Goal: Communication & Community: Answer question/provide support

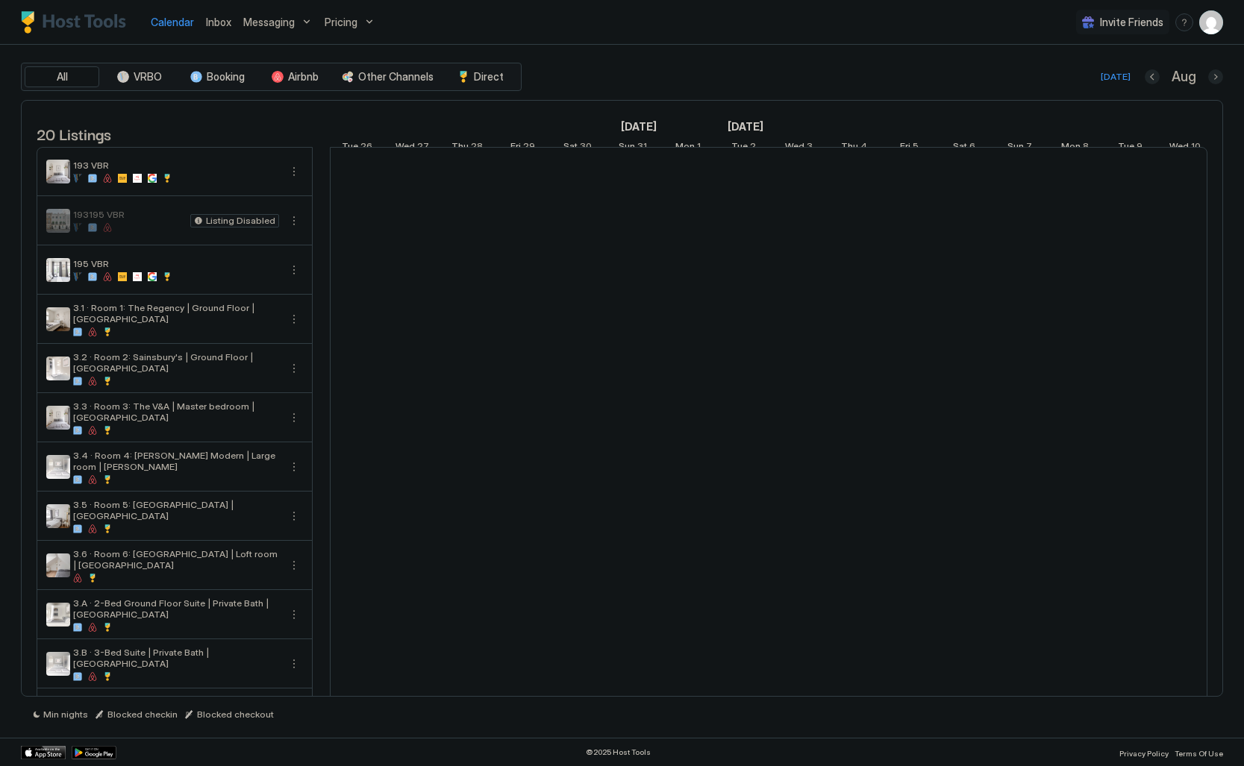
scroll to position [0, 829]
click at [214, 25] on span "Inbox" at bounding box center [218, 22] width 25 height 13
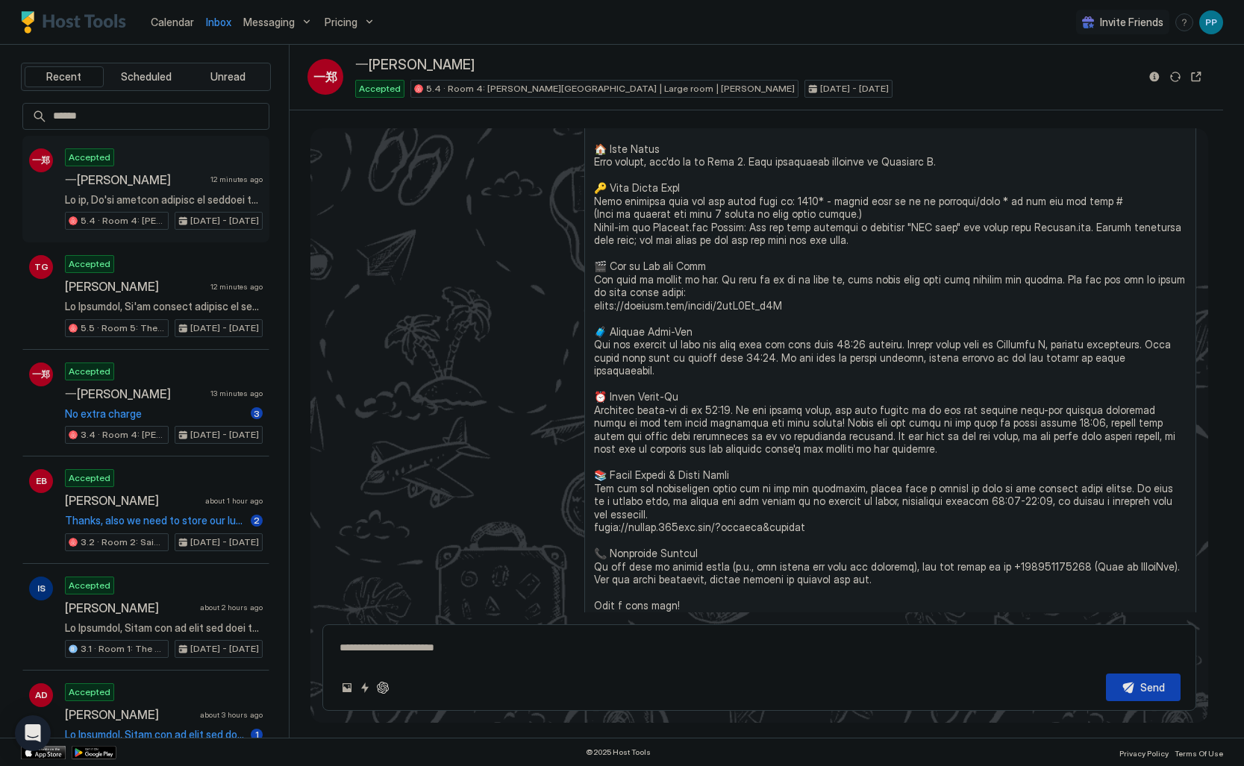
scroll to position [930, 0]
click at [188, 396] on span "一[PERSON_NAME]" at bounding box center [135, 393] width 140 height 15
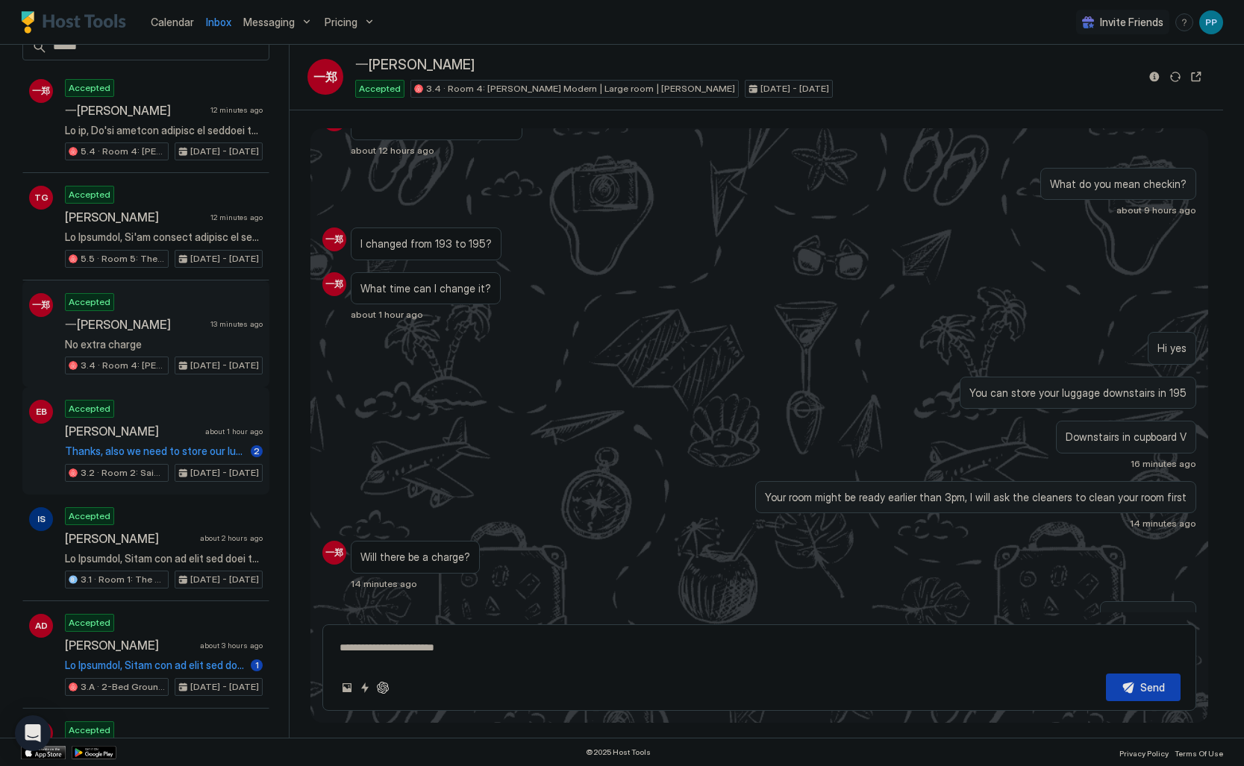
scroll to position [88, 0]
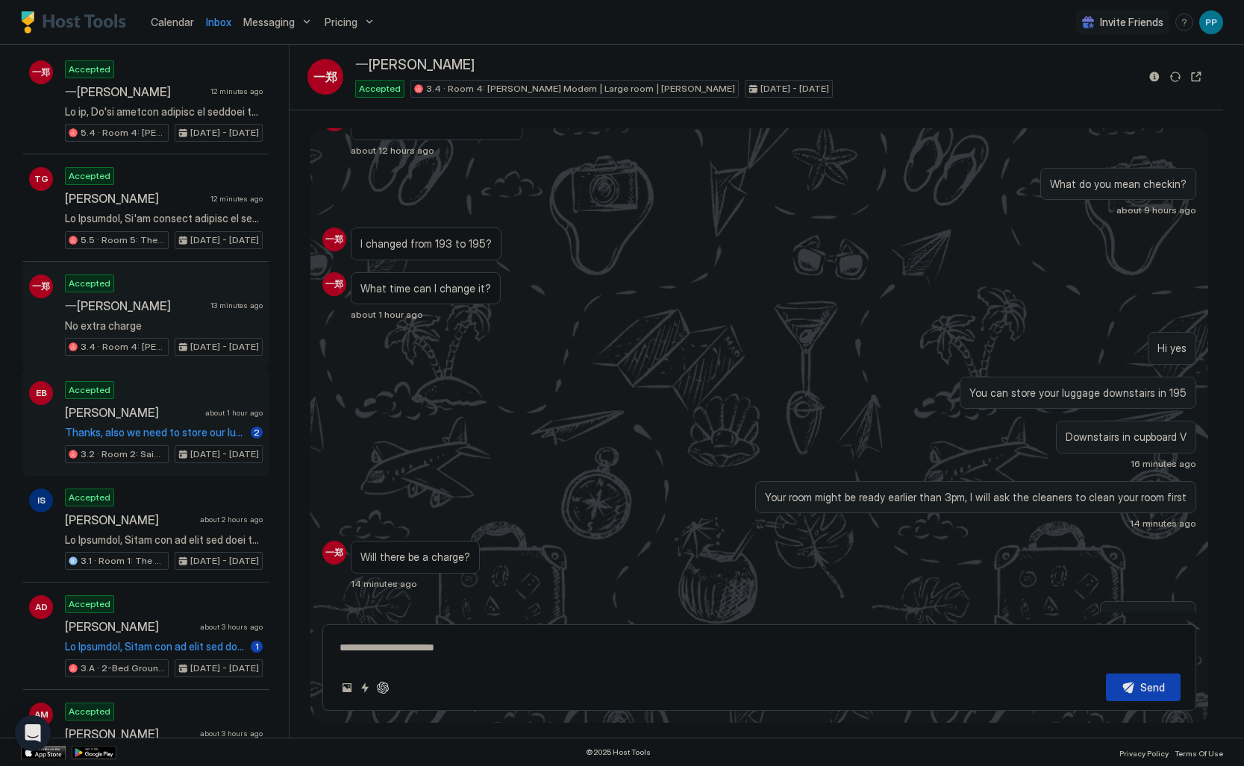
click at [230, 427] on span "Thanks, also we need to store our luggage [DATE] and come back around 7/8pm for…" at bounding box center [155, 432] width 180 height 13
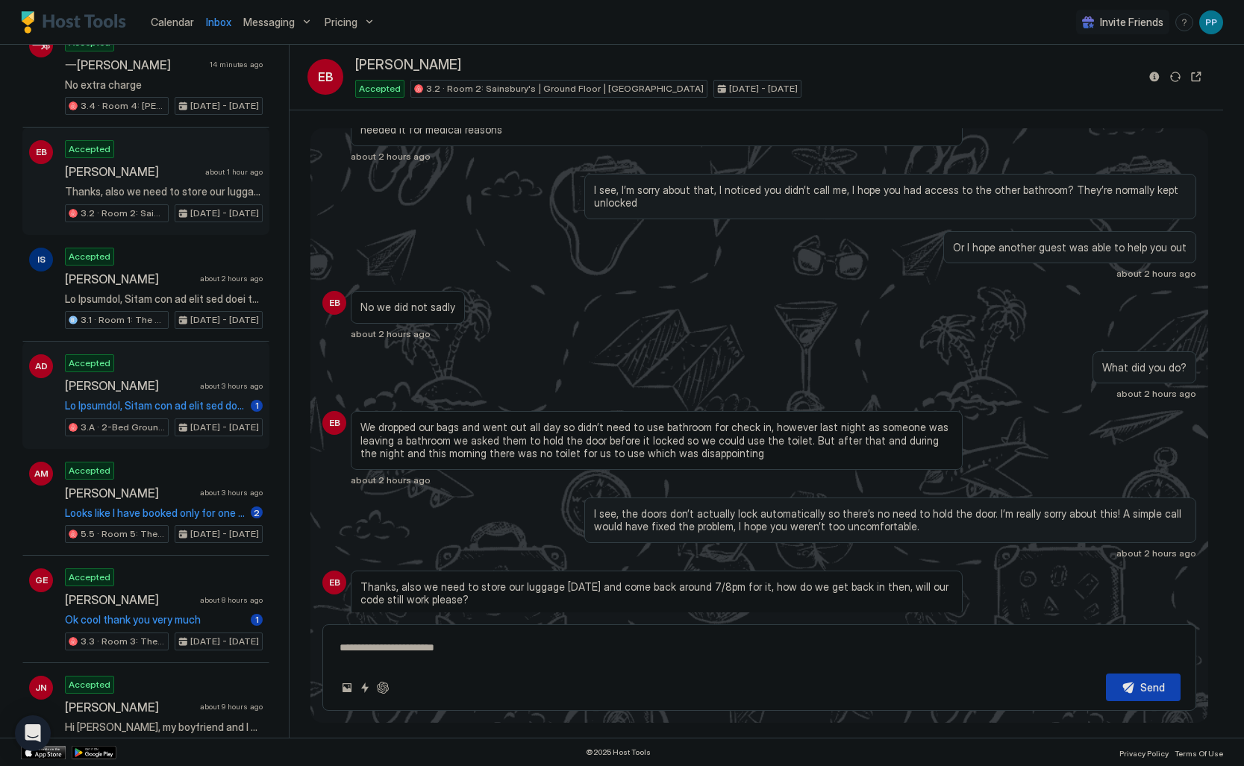
scroll to position [361, 0]
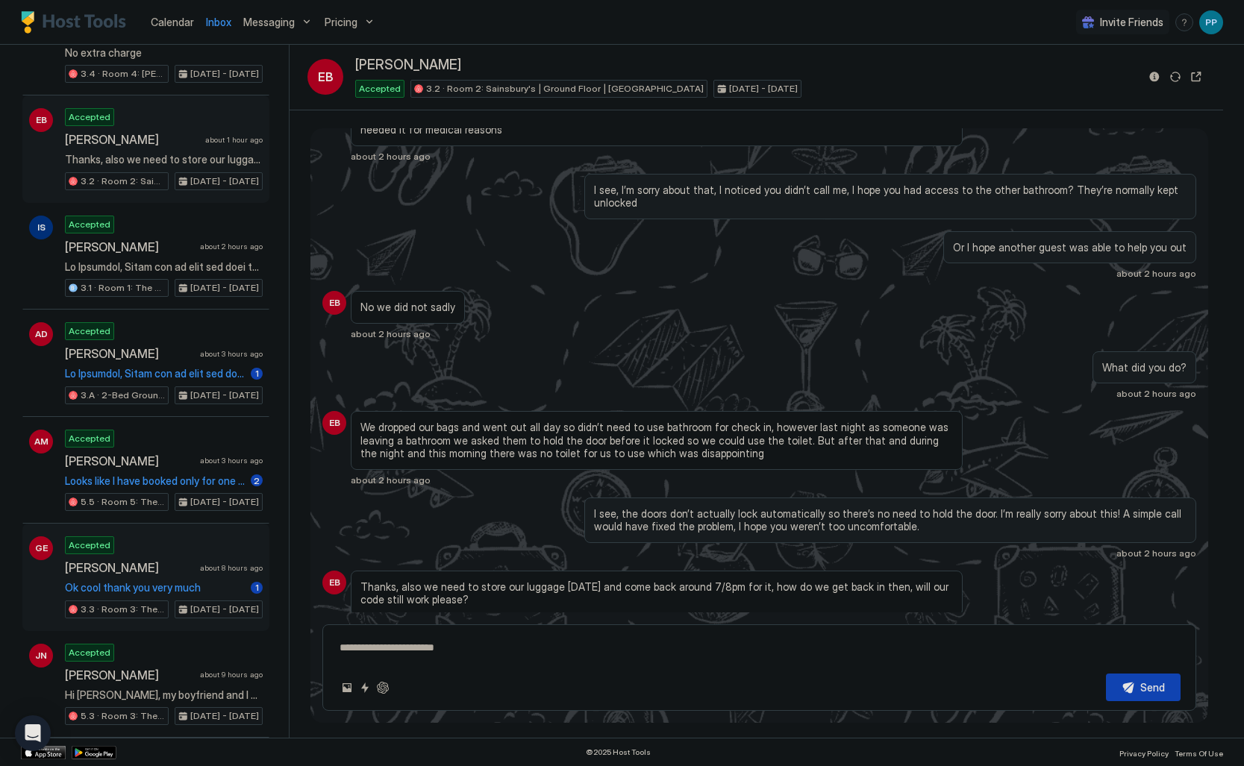
click at [192, 544] on div "Accepted [PERSON_NAME] about 8 hours ago Ok cool thank you very much 1 3.3 · Ro…" at bounding box center [164, 577] width 198 height 82
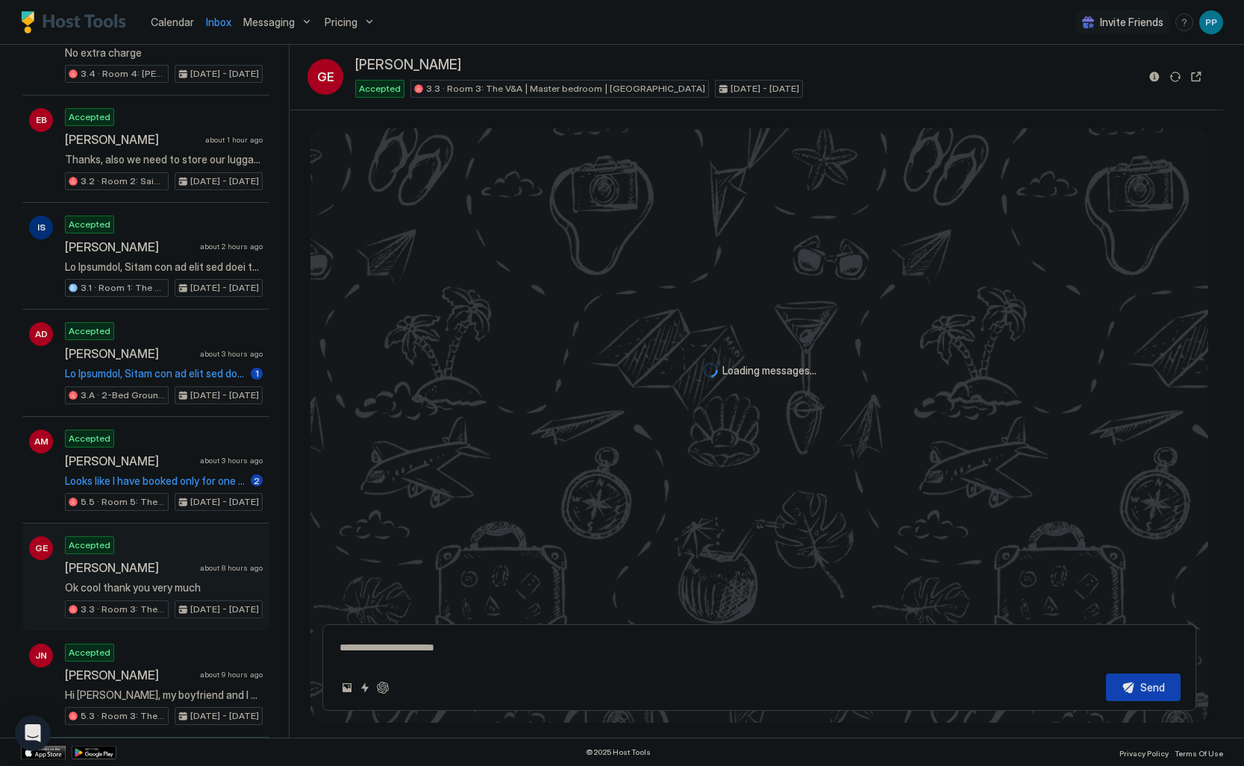
scroll to position [1342, 0]
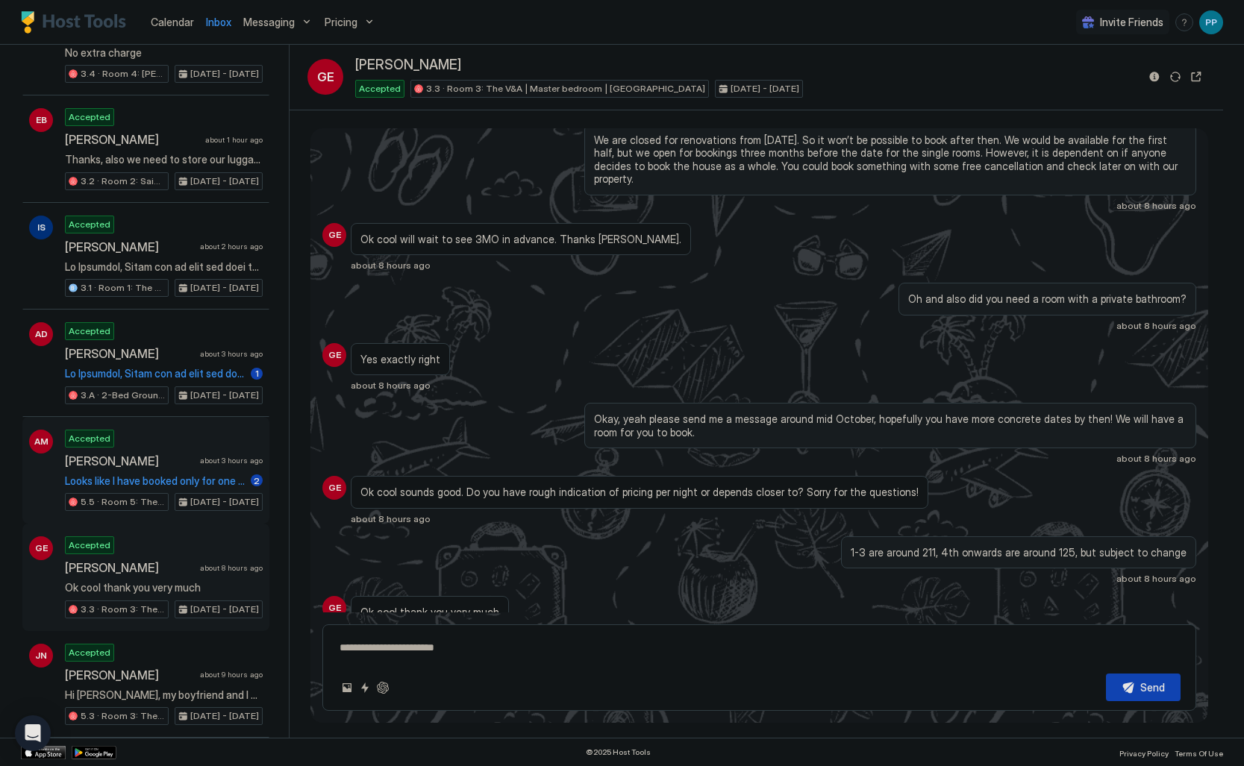
click at [195, 480] on span "Looks like I have booked only for one guest, I have updated my request.Please d…" at bounding box center [155, 480] width 180 height 13
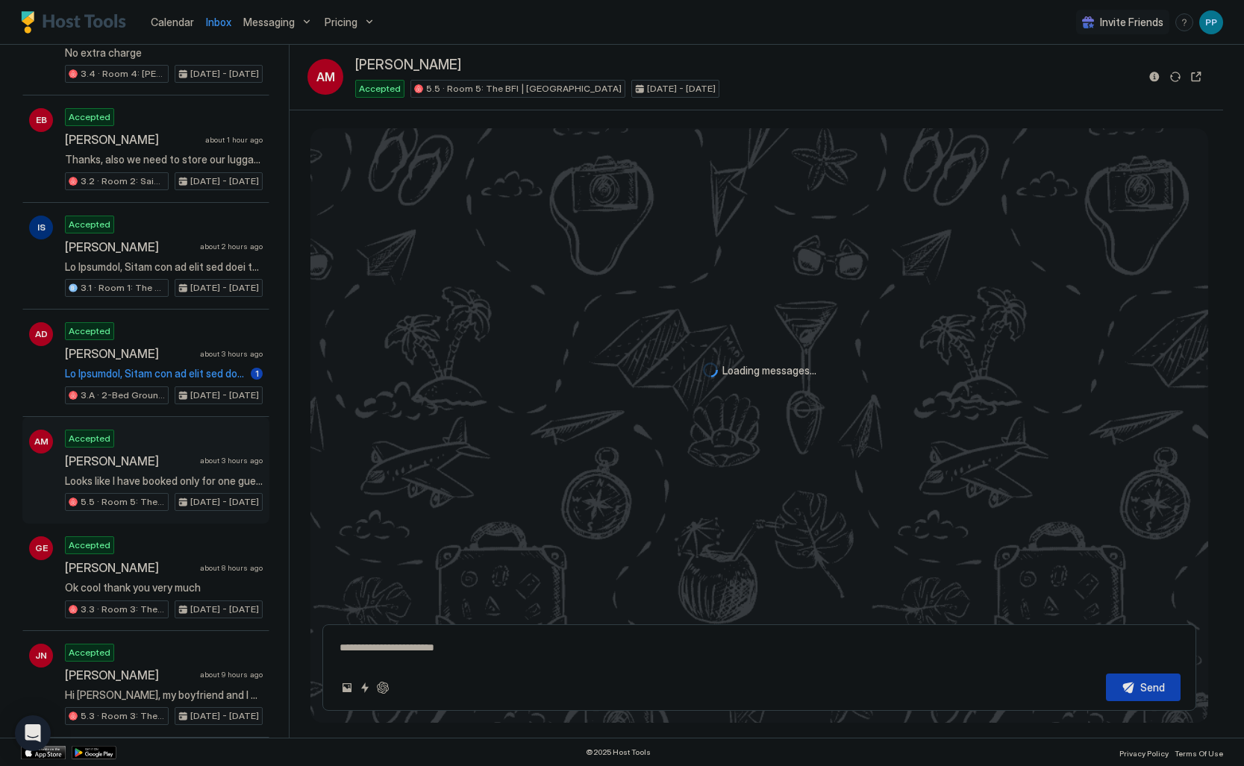
scroll to position [495, 0]
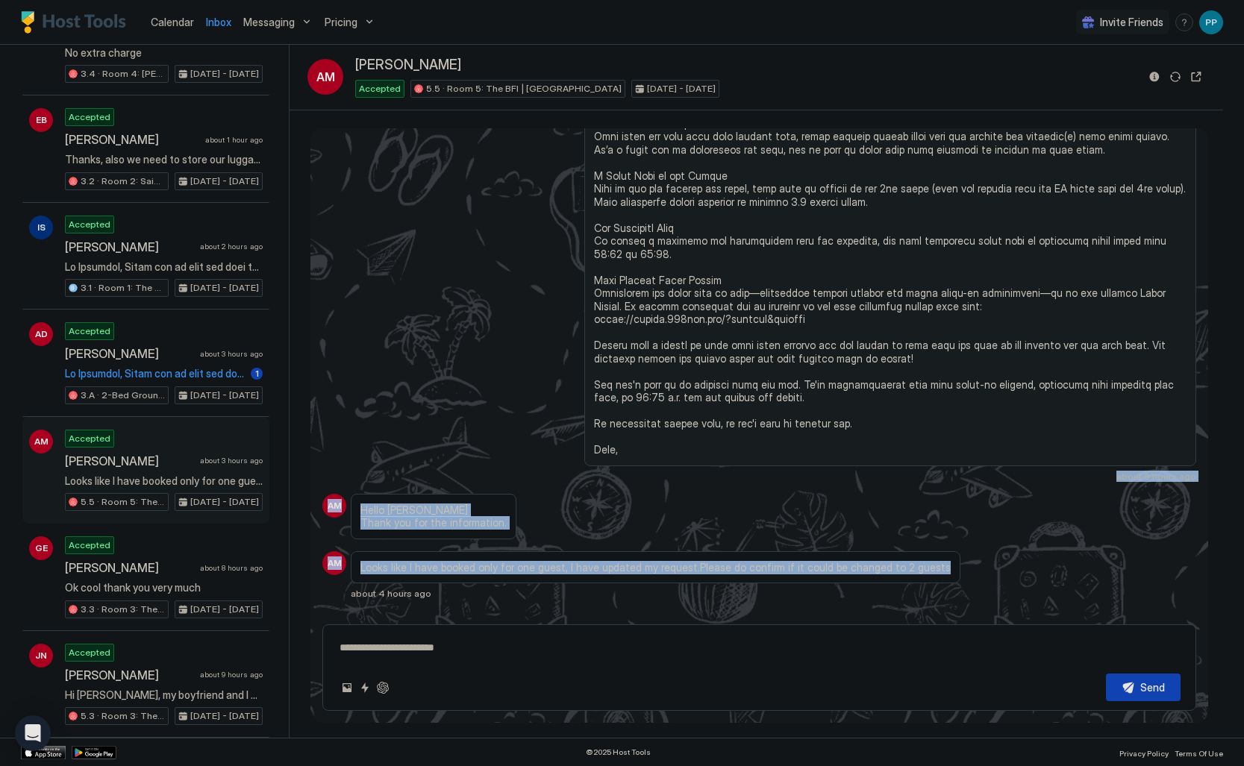
drag, startPoint x: 545, startPoint y: 449, endPoint x: 624, endPoint y: 583, distance: 155.2
click at [624, 583] on div "Loading messages... [DATE] AM Hello [PERSON_NAME]'ll be traveling from [GEOGRAP…" at bounding box center [758, 133] width 897 height 998
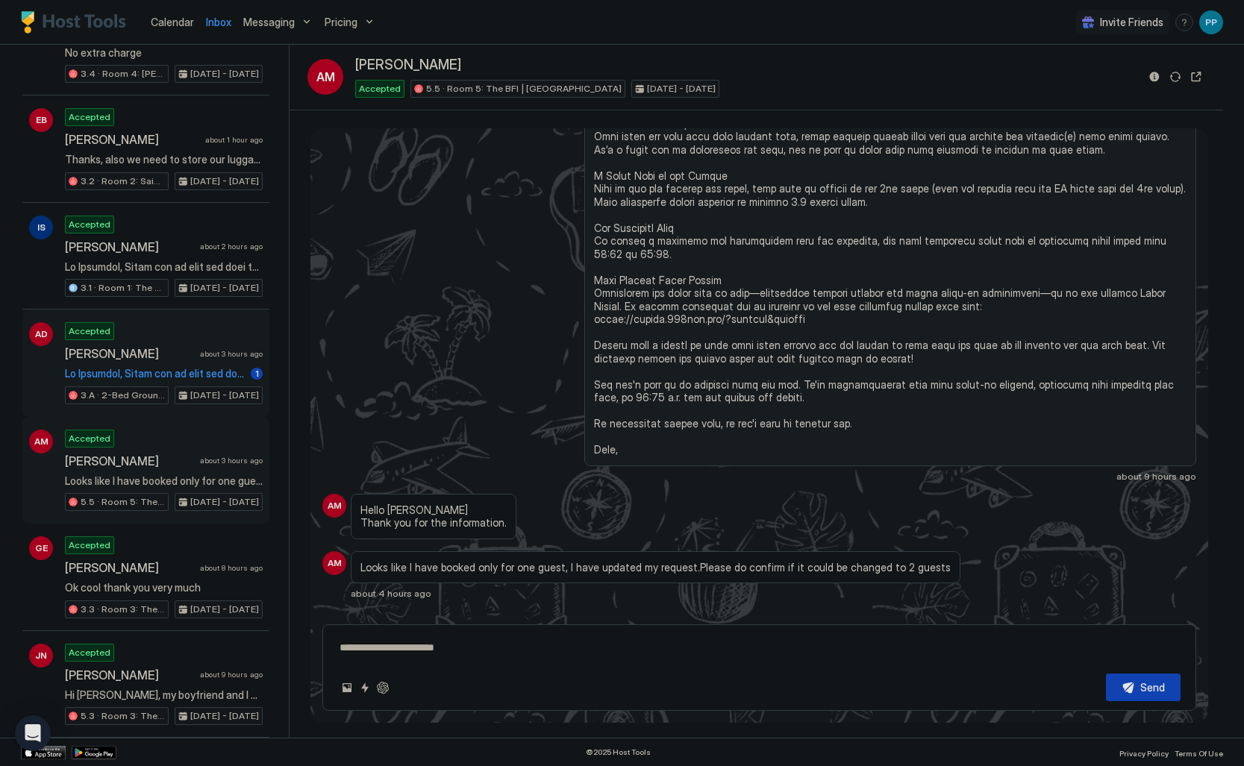
click at [162, 360] on div "Accepted [PERSON_NAME] about 3 hours ago 1 3.A · 2-Bed Ground Floor Suite | Pri…" at bounding box center [164, 363] width 198 height 82
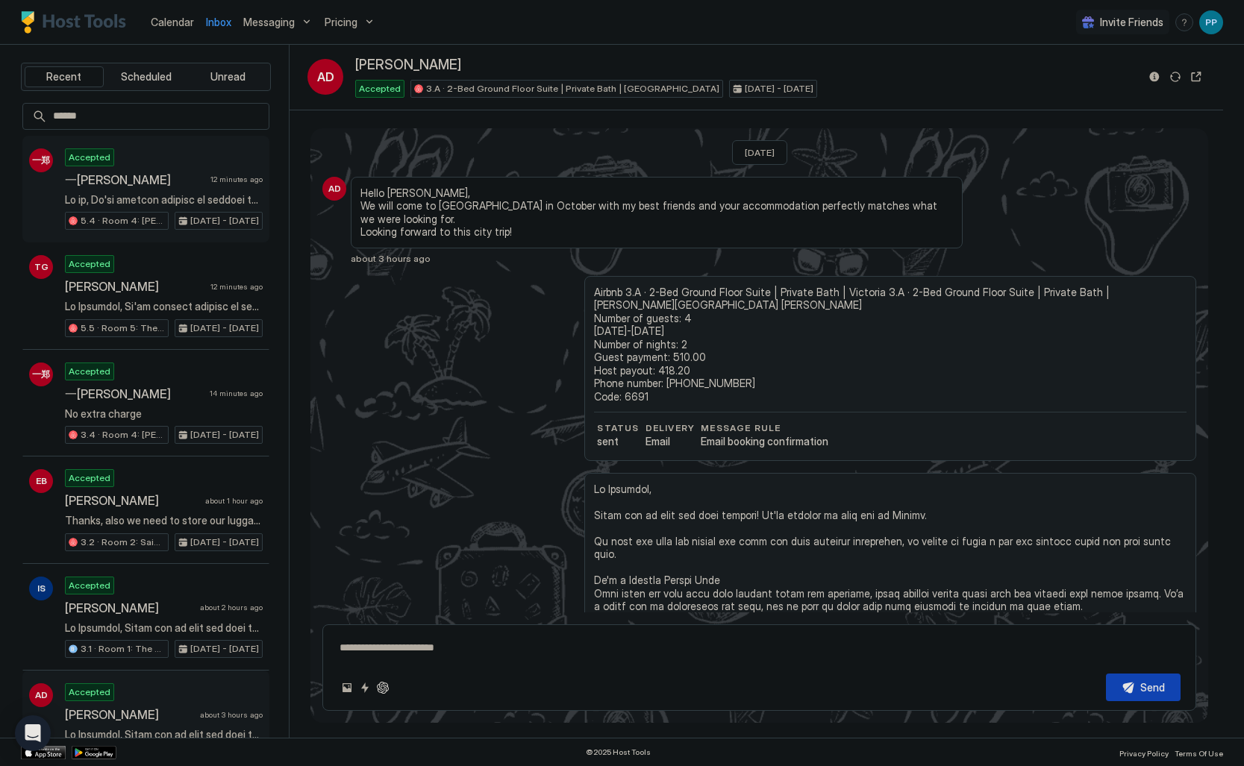
scroll to position [-1, 0]
click at [128, 175] on span "一[PERSON_NAME]" at bounding box center [135, 179] width 140 height 15
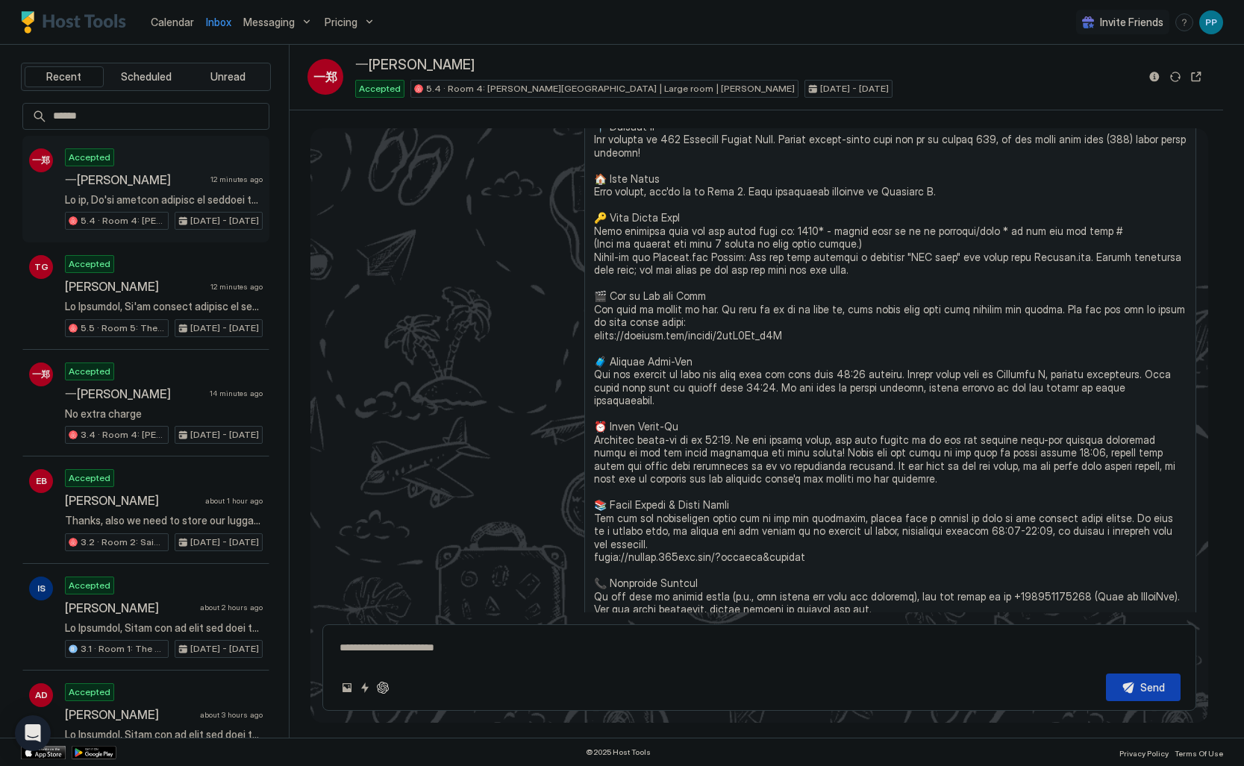
type textarea "*"
